Goal: Book appointment/travel/reservation

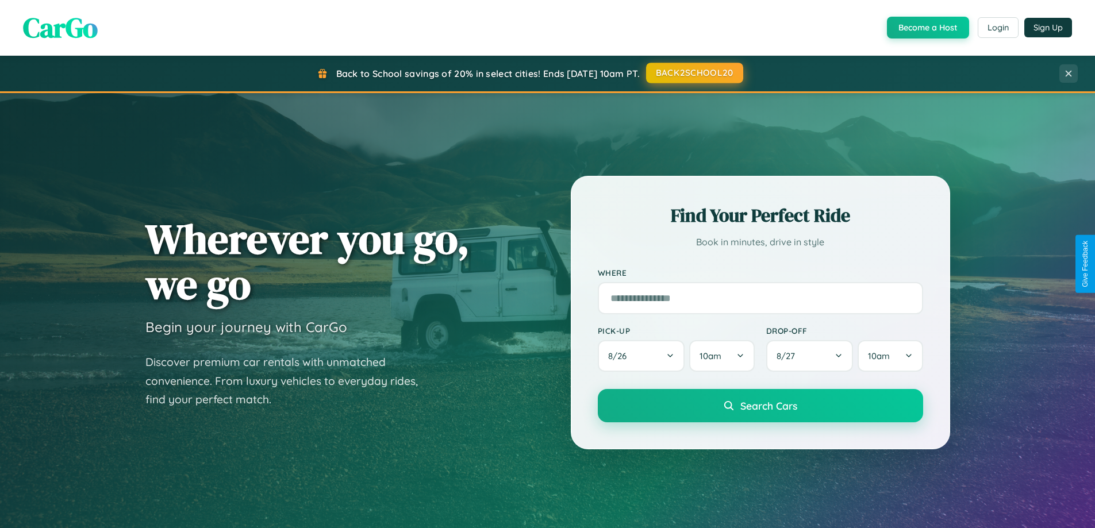
click at [694, 73] on button "BACK2SCHOOL20" at bounding box center [694, 73] width 97 height 21
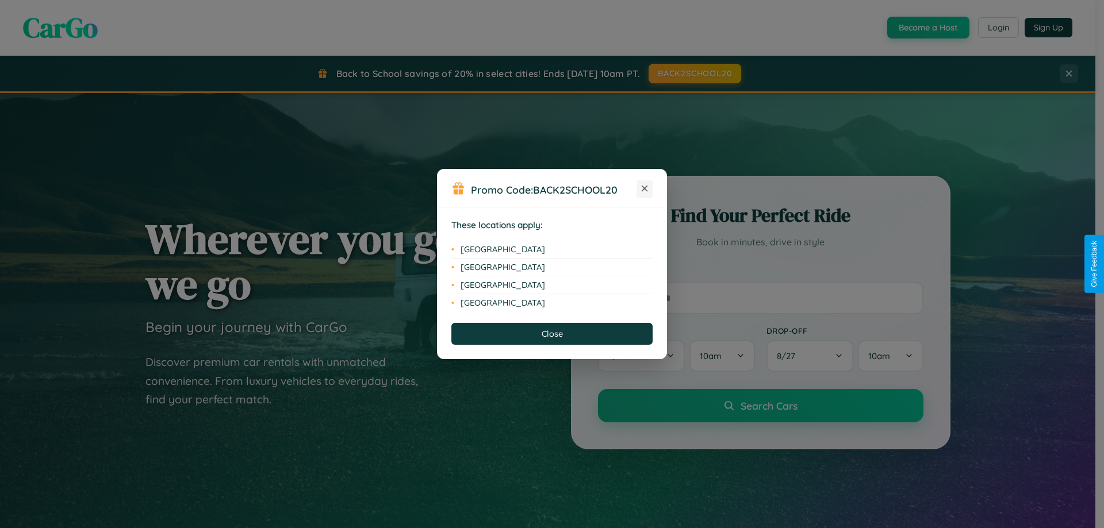
click at [644, 189] on icon at bounding box center [645, 189] width 6 height 6
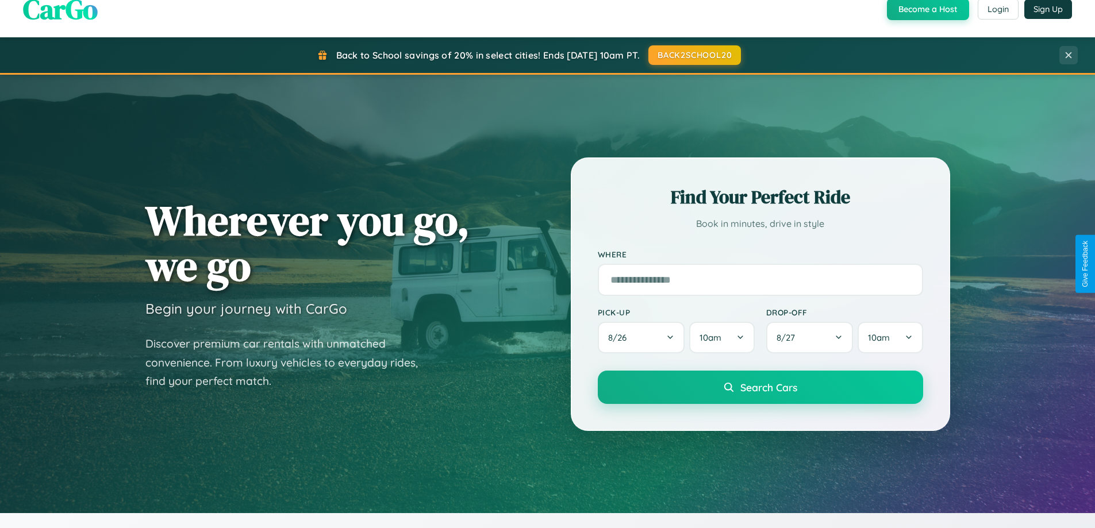
scroll to position [1847, 0]
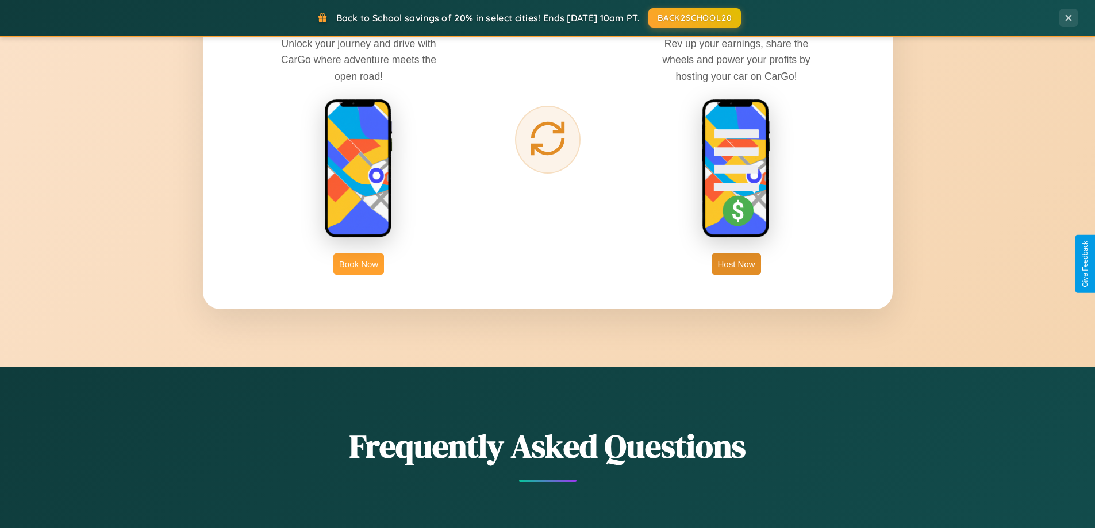
click at [359, 264] on button "Book Now" at bounding box center [358, 264] width 51 height 21
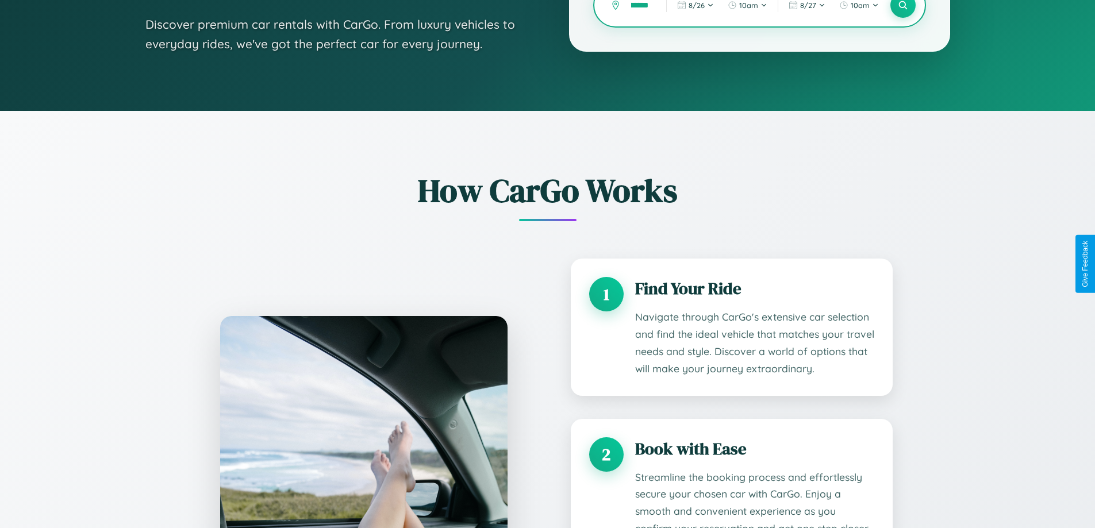
scroll to position [0, 24]
type input "*********"
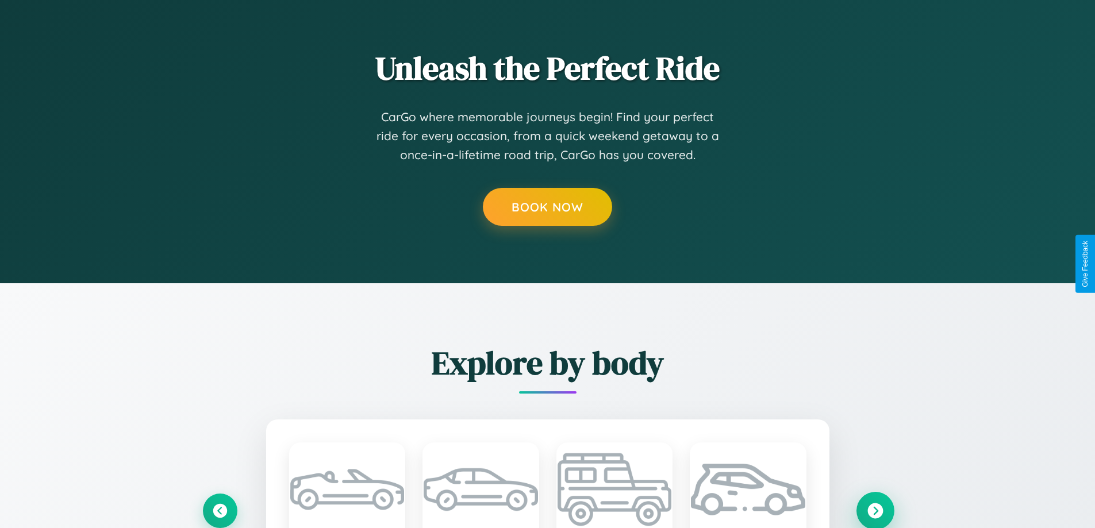
scroll to position [0, 0]
click at [875, 510] on icon at bounding box center [875, 511] width 16 height 16
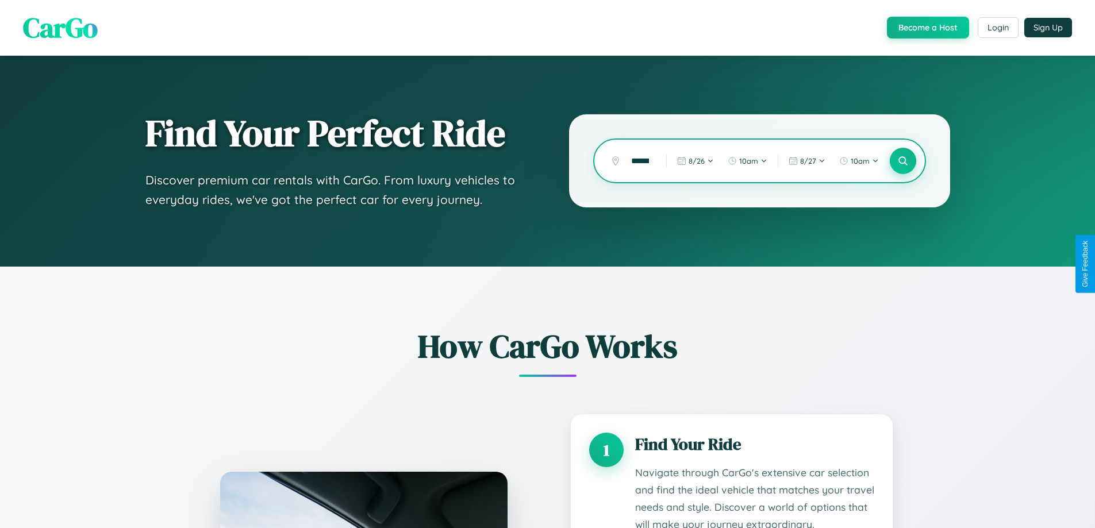
click at [903, 161] on icon at bounding box center [902, 161] width 11 height 11
